Goal: Find specific page/section: Find specific page/section

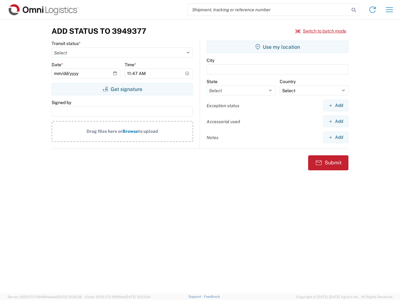
click at [268, 10] on input "search" at bounding box center [268, 10] width 162 height 12
click at [353, 10] on icon at bounding box center [353, 10] width 9 height 9
click at [372, 10] on icon at bounding box center [372, 10] width 10 height 10
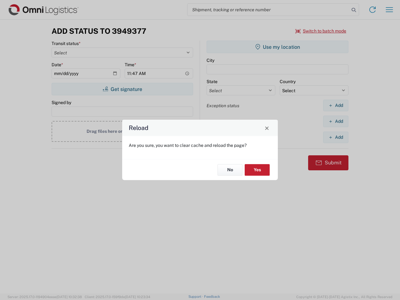
click at [389, 10] on div "Reload Are you sure, you want to clear cache and reload the page? No Yes" at bounding box center [200, 150] width 400 height 300
click at [321, 31] on div "Reload Are you sure, you want to clear cache and reload the page? No Yes" at bounding box center [200, 150] width 400 height 300
click at [122, 89] on div "Reload Are you sure, you want to clear cache and reload the page? No Yes" at bounding box center [200, 150] width 400 height 300
click at [277, 47] on div "Reload Are you sure, you want to clear cache and reload the page? No Yes" at bounding box center [200, 150] width 400 height 300
click at [335, 105] on div "Reload Are you sure, you want to clear cache and reload the page? No Yes" at bounding box center [200, 150] width 400 height 300
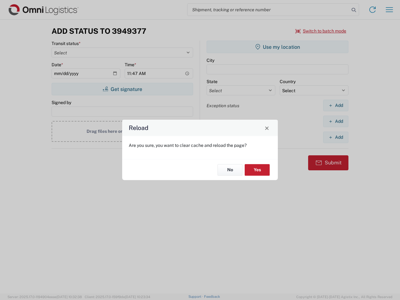
click at [335, 121] on div "Reload Are you sure, you want to clear cache and reload the page? No Yes" at bounding box center [200, 150] width 400 height 300
click at [335, 137] on div "Reload Are you sure, you want to clear cache and reload the page? No Yes" at bounding box center [200, 150] width 400 height 300
